Goal: Task Accomplishment & Management: Manage account settings

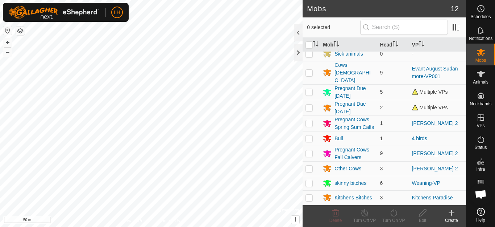
scroll to position [37, 0]
click at [346, 194] on div "Kitchens Bitches" at bounding box center [354, 198] width 38 height 8
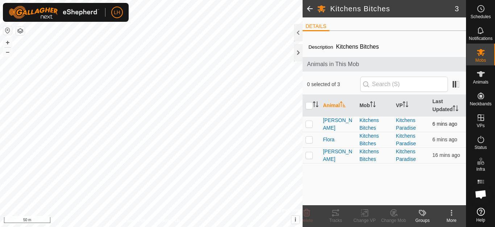
click at [309, 125] on p-checkbox at bounding box center [309, 124] width 7 height 6
checkbox input "true"
click at [306, 140] on p-checkbox at bounding box center [309, 139] width 7 height 6
checkbox input "true"
click at [309, 157] on p-checkbox at bounding box center [309, 155] width 7 height 6
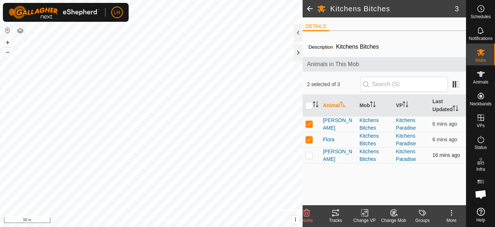
checkbox input "true"
